Goal: Transaction & Acquisition: Purchase product/service

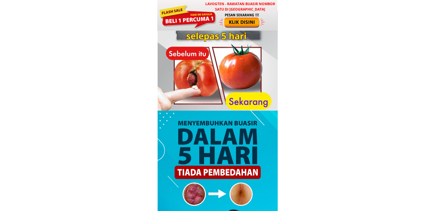
click at [220, 20] on div at bounding box center [241, 21] width 47 height 16
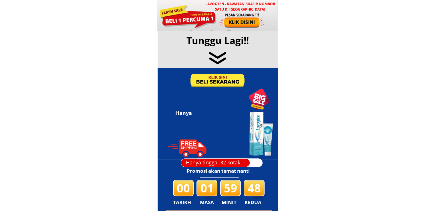
scroll to position [2757, 0]
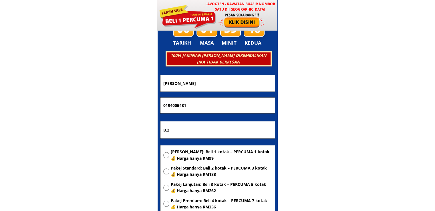
click at [223, 156] on span "[PERSON_NAME]: Beli 1 kotak – PERCUMA 1 kotak 💰 Harga hanya RM99" at bounding box center [221, 155] width 101 height 13
radio input "true"
drag, startPoint x: 235, startPoint y: 135, endPoint x: 154, endPoint y: 128, distance: 81.8
click at [155, 128] on body "LAVOGTEN - Rawatan Buasir Nombor Satu di [GEOGRAPHIC_DATA] Dengarkan pengalaman…" at bounding box center [217, 164] width 435 height 5842
paste input "Ninja van jlan sapi nangoh 90100 sabah"
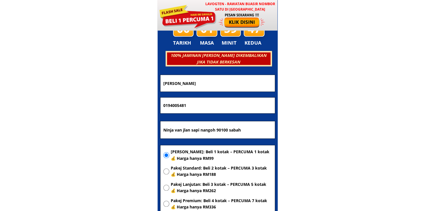
type input "Ninja van jlan sapi nangoh 90100 sabah"
drag, startPoint x: 229, startPoint y: 108, endPoint x: 118, endPoint y: 106, distance: 111.0
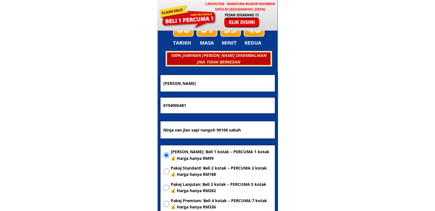
click at [119, 106] on body "LAVOGTEN - Rawatan Buasir Nombor Satu di [GEOGRAPHIC_DATA] Dengarkan pengalaman…" at bounding box center [217, 164] width 435 height 5842
paste input "3538841"
type input "0135388411"
drag, startPoint x: 241, startPoint y: 85, endPoint x: 77, endPoint y: 83, distance: 164.1
click at [77, 83] on body "LAVOGTEN - Rawatan Buasir Nombor Satu di [GEOGRAPHIC_DATA] Dengarkan pengalaman…" at bounding box center [217, 164] width 435 height 5842
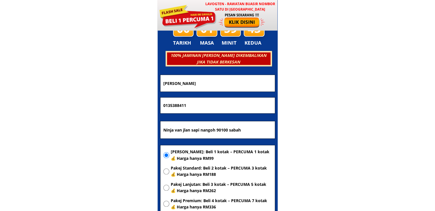
paste input "[PERSON_NAME]"
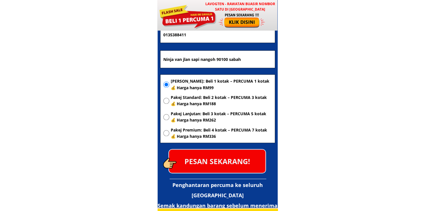
scroll to position [2843, 0]
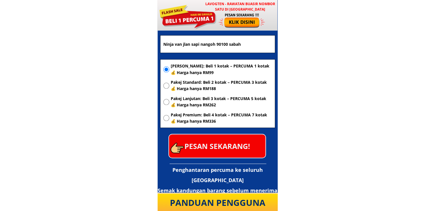
type input "[PERSON_NAME]"
click at [223, 147] on p "PESAN SEKARANG!" at bounding box center [217, 145] width 96 height 23
